Goal: Information Seeking & Learning: Find specific fact

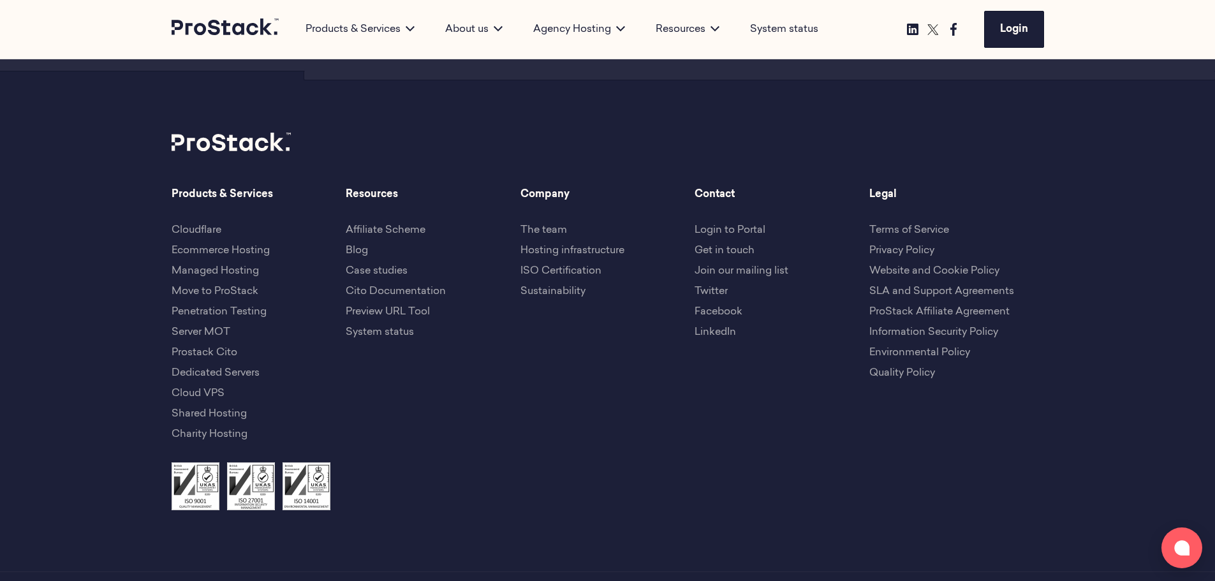
scroll to position [2943, 0]
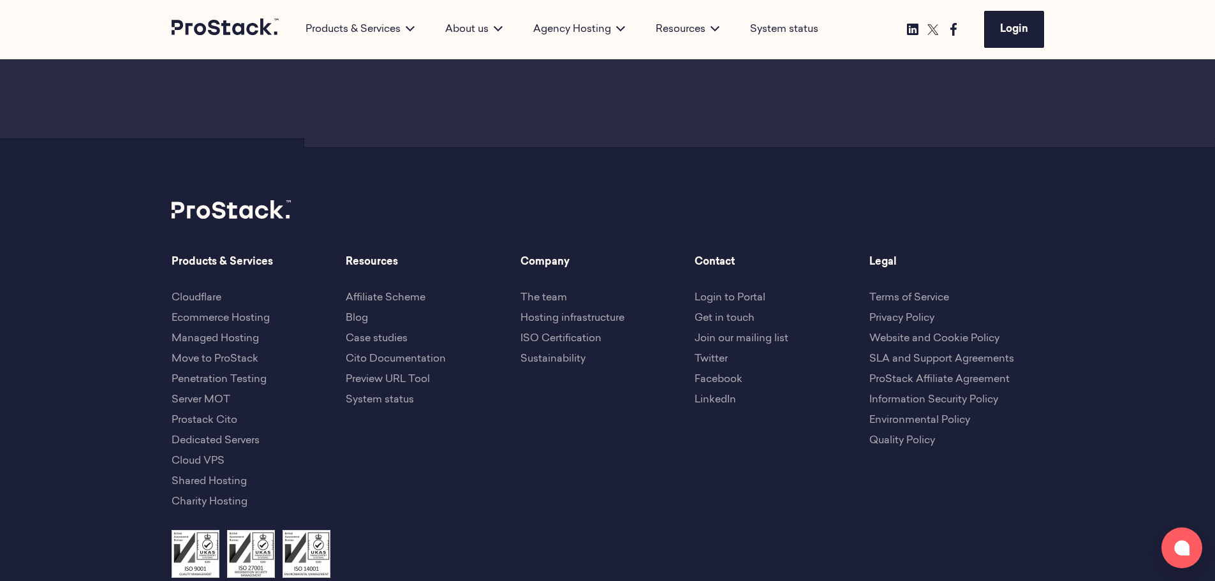
click at [895, 293] on link "Terms of Service" at bounding box center [909, 298] width 80 height 10
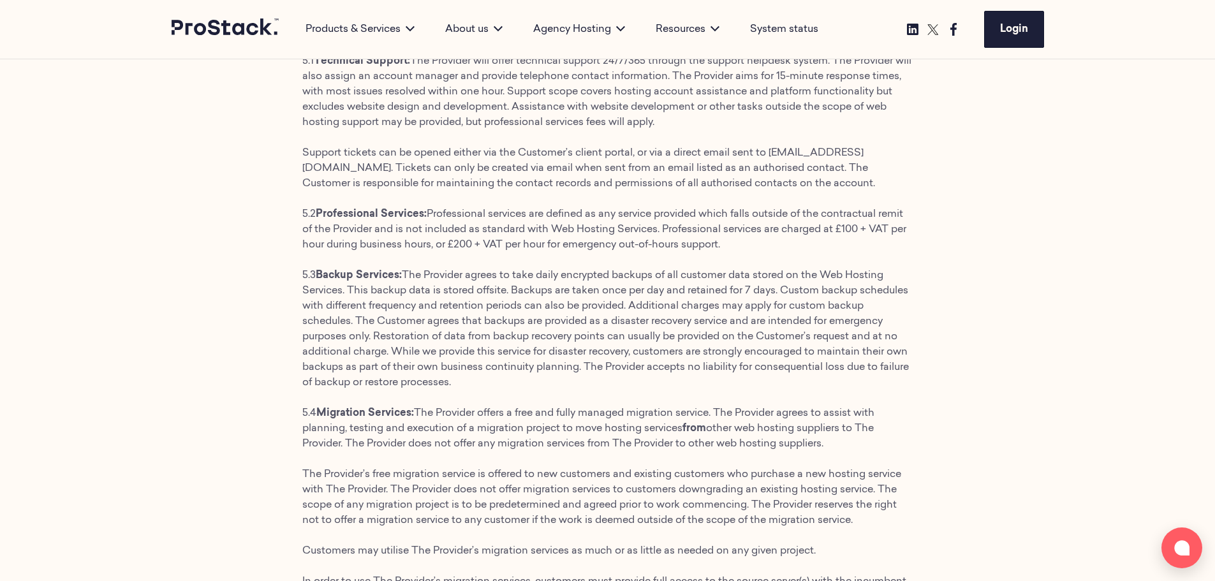
scroll to position [2220, 0]
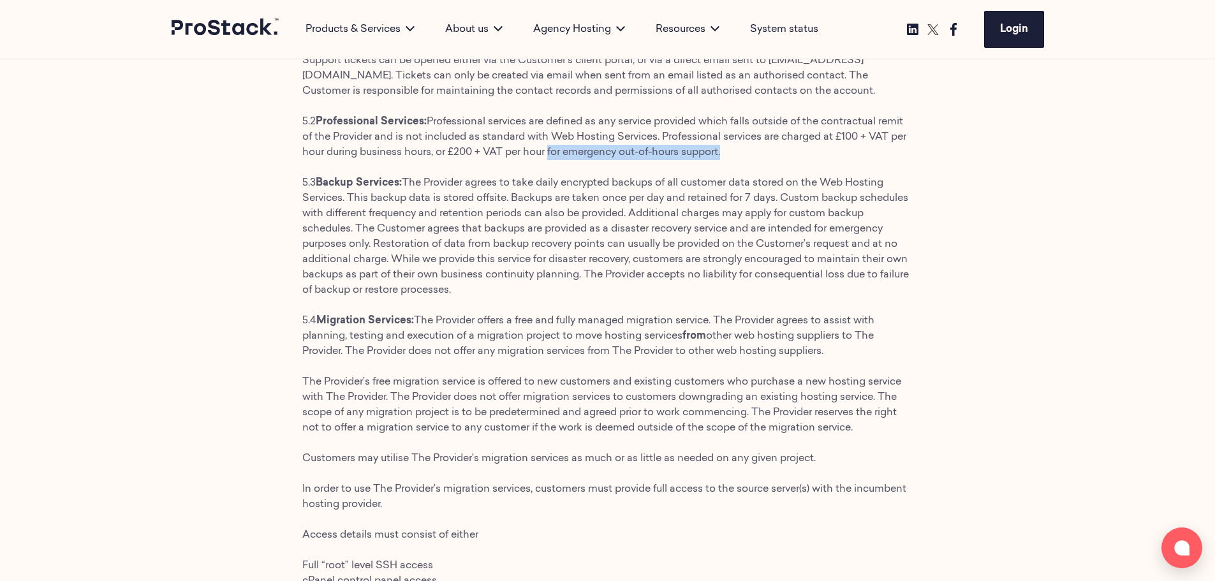
drag, startPoint x: 589, startPoint y: 152, endPoint x: 765, endPoint y: 154, distance: 176.0
click at [765, 154] on p "This Web Hosting Service Agreement (the “Agreement”) is made between: SHARPSTAC…" at bounding box center [607, 190] width 611 height 4407
copy p "for emergency out-of-hours support"
drag, startPoint x: 802, startPoint y: 160, endPoint x: 769, endPoint y: 155, distance: 33.5
click at [802, 160] on p "This Web Hosting Service Agreement (the “Agreement”) is made between: SHARPSTAC…" at bounding box center [607, 190] width 611 height 4407
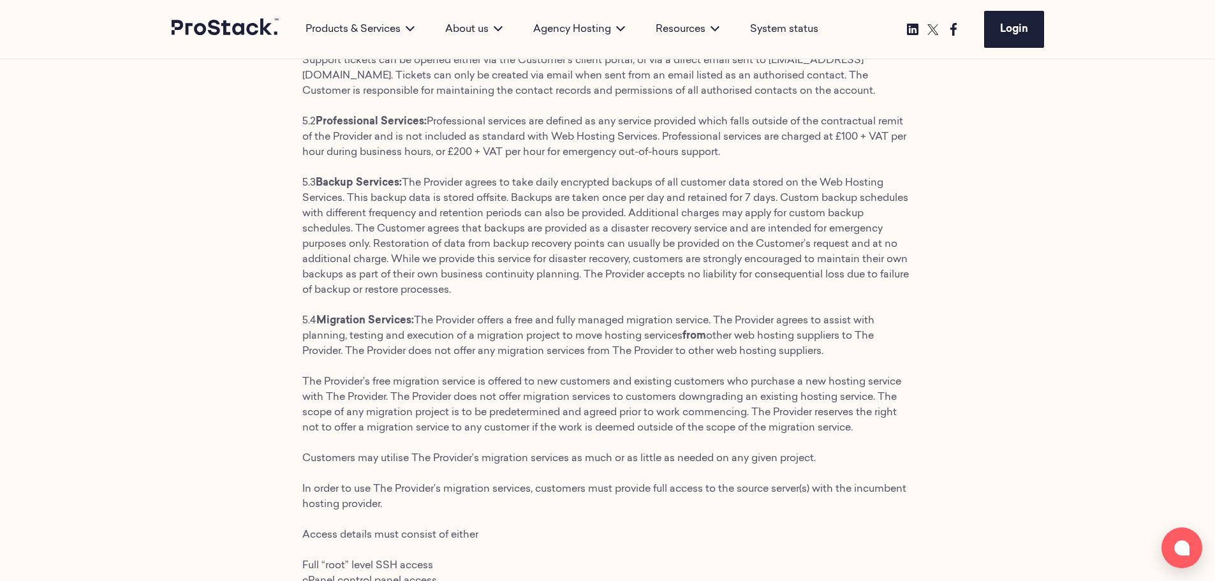
drag, startPoint x: 693, startPoint y: 137, endPoint x: 766, endPoint y: 155, distance: 75.5
click at [766, 155] on p "This Web Hosting Service Agreement (the “Agreement”) is made between: SHARPSTAC…" at bounding box center [607, 190] width 611 height 4407
copy p "Professional services are charged at £100 + VAT per hour during business hours,…"
